Goal: Use online tool/utility: Utilize a website feature to perform a specific function

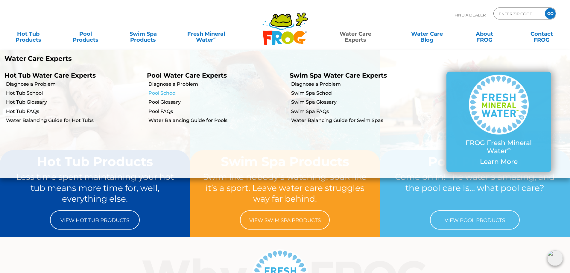
click at [166, 95] on link "Pool School" at bounding box center [216, 93] width 136 height 7
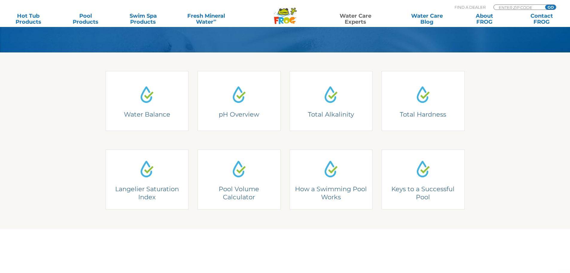
scroll to position [150, 0]
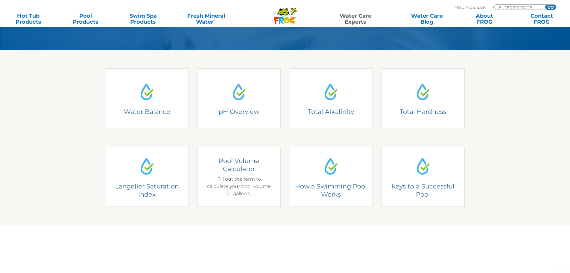
click at [221, 175] on link "Pool Volume Calculator Pool Volume Calculator Fill out the form to calculate yo…" at bounding box center [239, 177] width 83 height 60
click at [223, 176] on div "Pool Volume Calculator Fill out the form to calculate your pool volume in gallo…" at bounding box center [239, 177] width 66 height 40
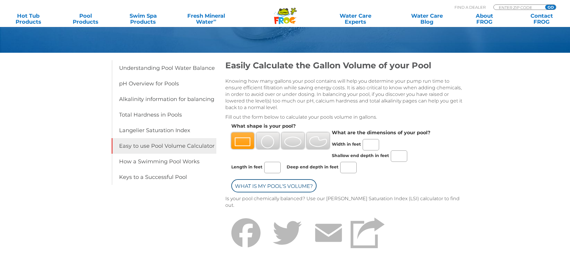
scroll to position [120, 0]
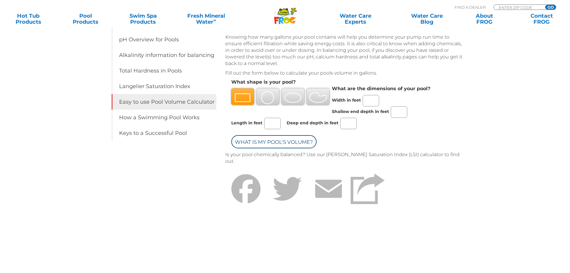
click at [267, 98] on img at bounding box center [268, 97] width 18 height 13
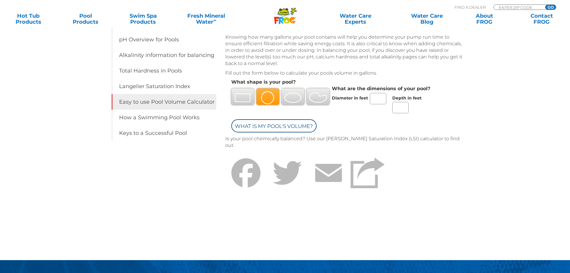
click at [371, 98] on input "Diameter in feet" at bounding box center [378, 98] width 16 height 11
type input "3"
type input "24"
click at [399, 103] on input "Depth in feet" at bounding box center [400, 107] width 16 height 11
type input "4.5"
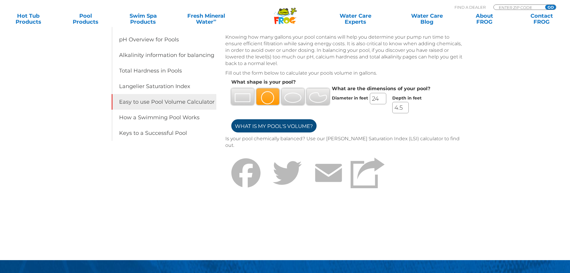
click at [298, 126] on input "What is my Pool's Volume?" at bounding box center [273, 125] width 85 height 13
